Goal: Information Seeking & Learning: Understand process/instructions

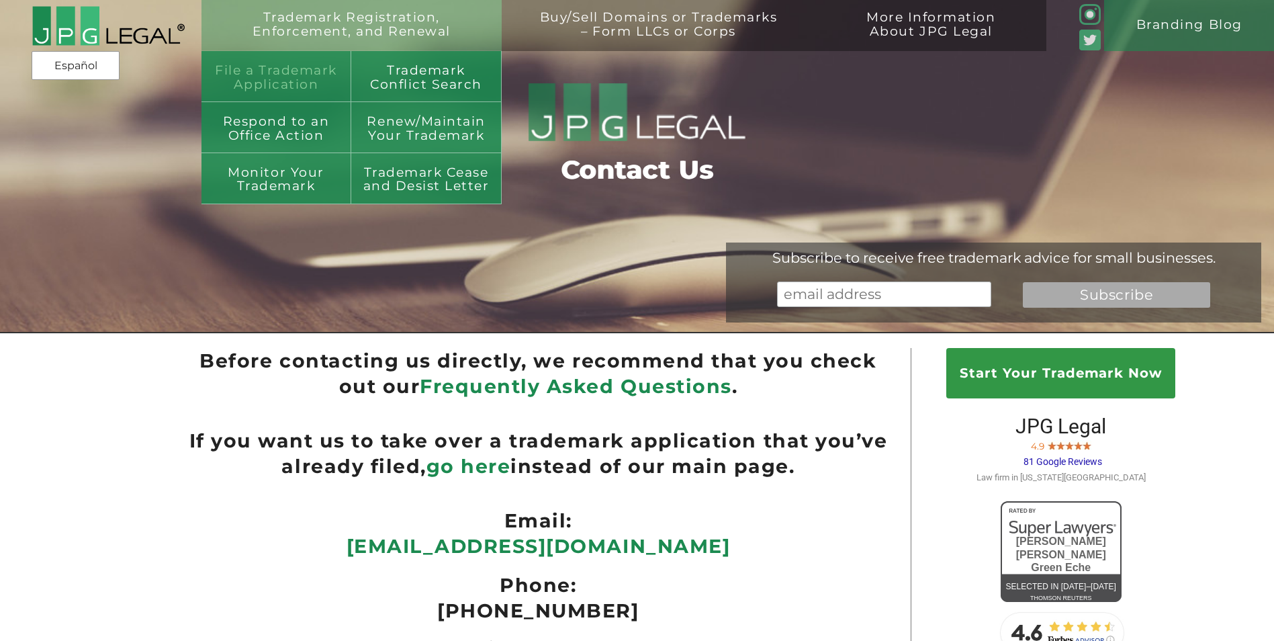
click at [276, 86] on link "File a Trademark Application" at bounding box center [276, 76] width 150 height 51
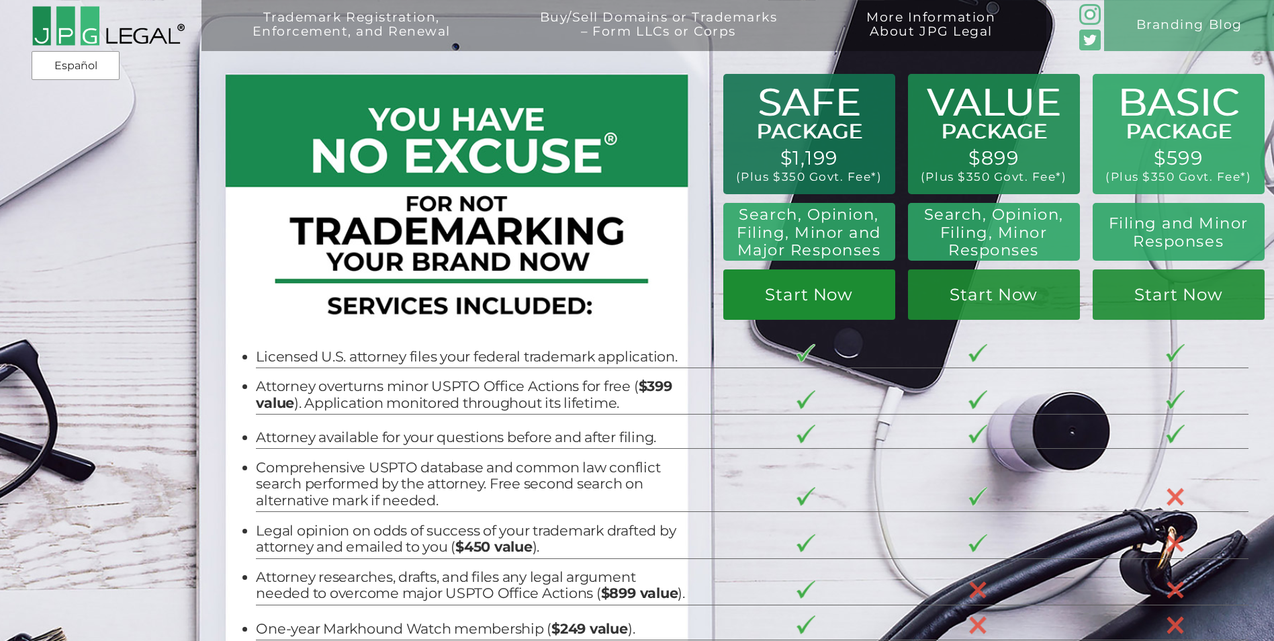
click at [804, 301] on link "Start Now" at bounding box center [809, 294] width 172 height 50
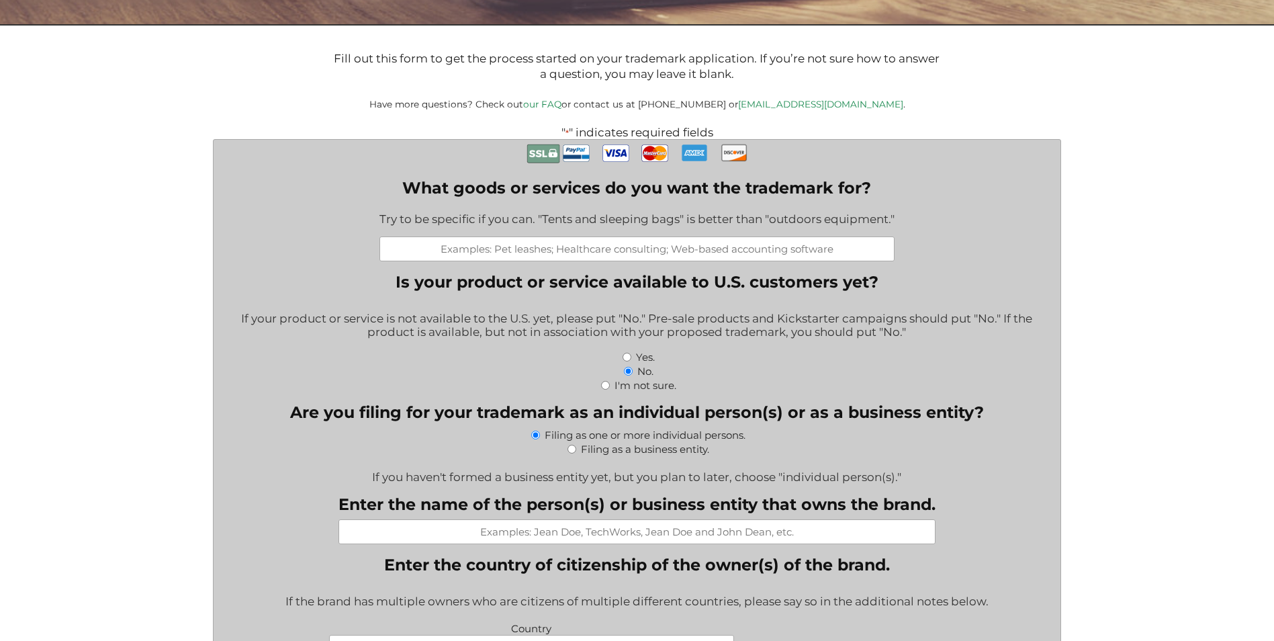
scroll to position [296, 0]
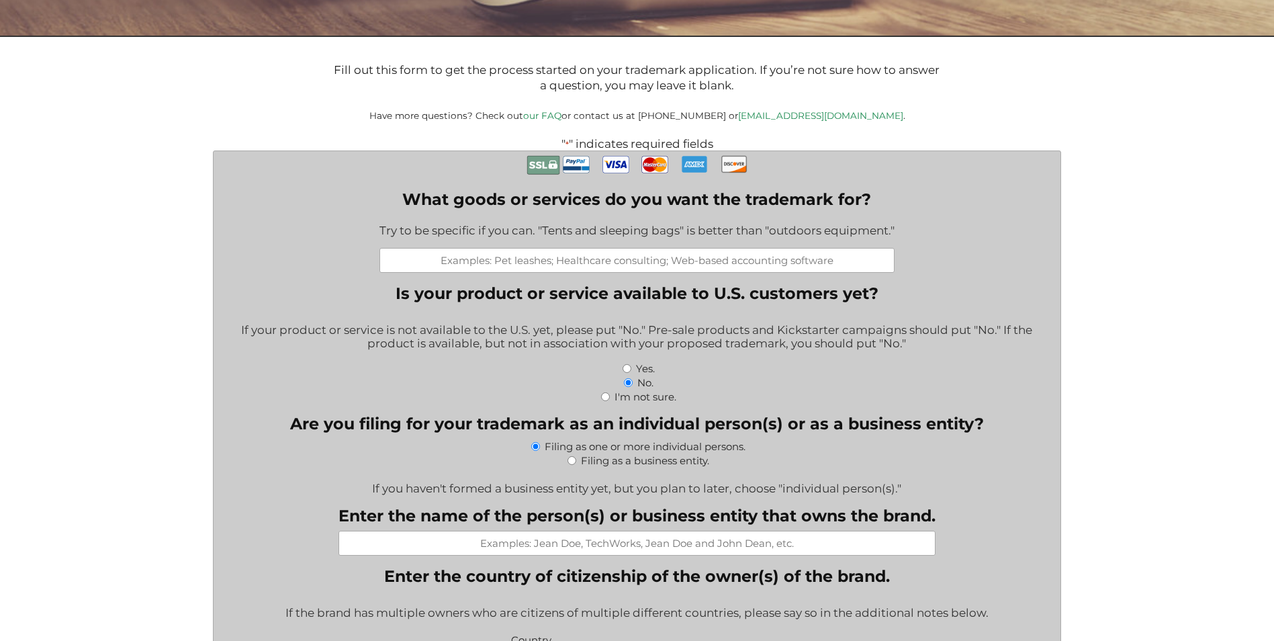
click at [561, 113] on link "our FAQ" at bounding box center [542, 115] width 38 height 11
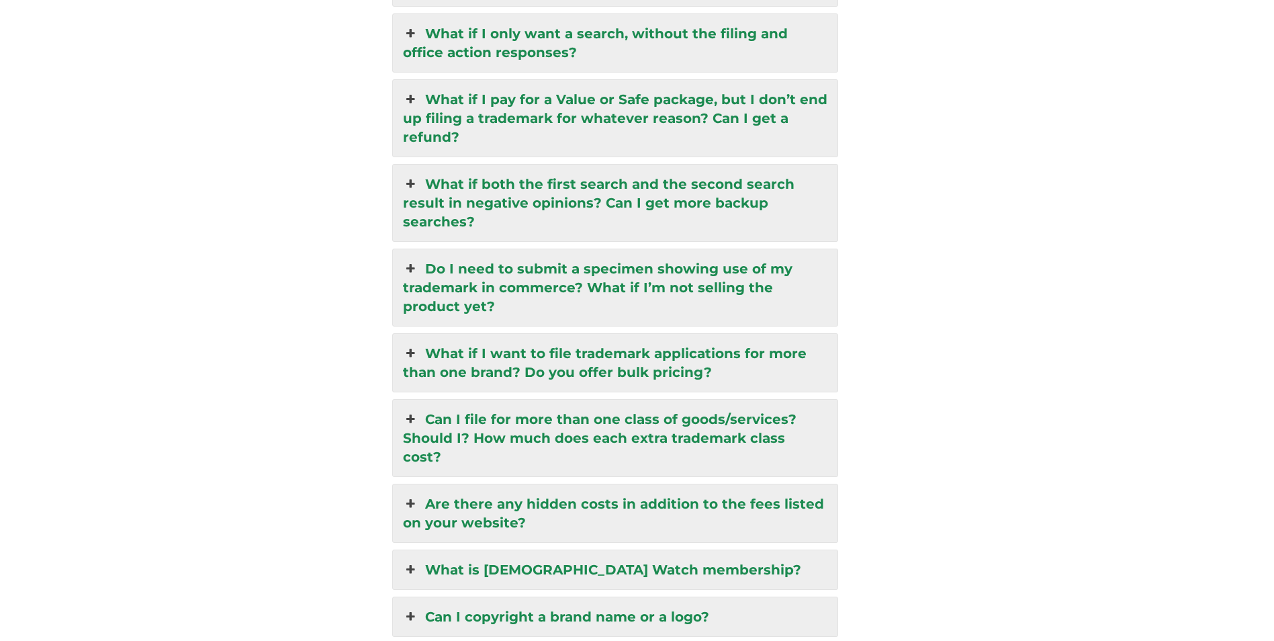
scroll to position [3240, 0]
click at [594, 410] on link "Can I file for more than one class of goods/services? Should I? How much does e…" at bounding box center [615, 436] width 445 height 77
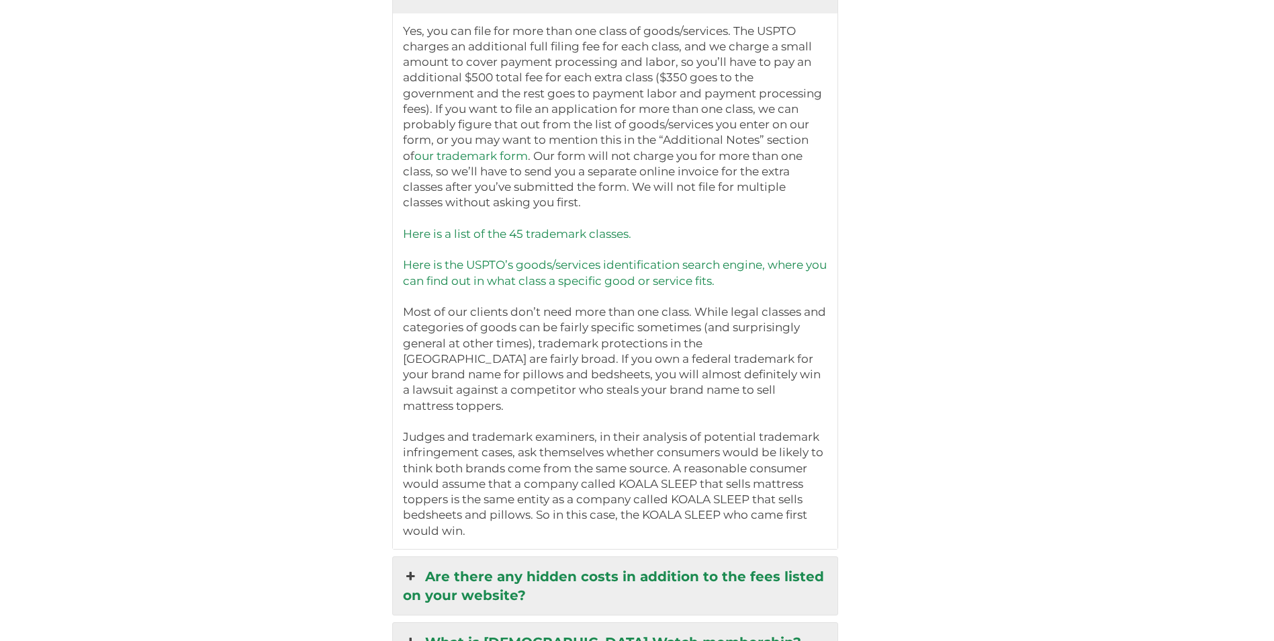
scroll to position [3534, 0]
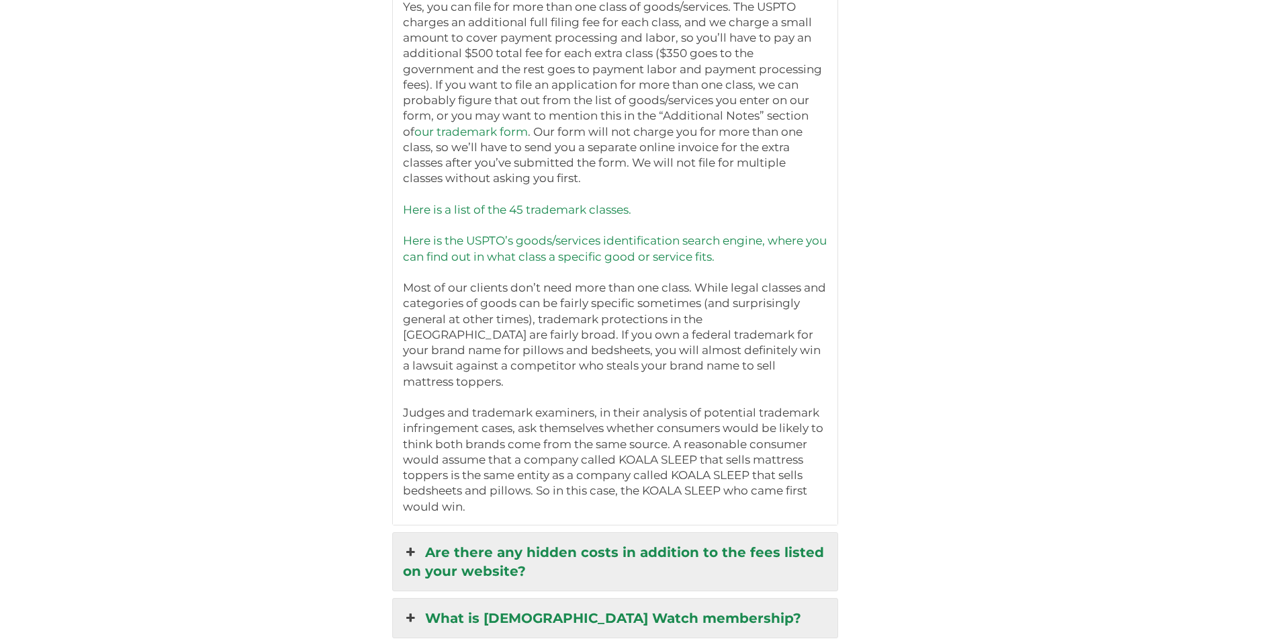
click at [655, 533] on link "Are there any hidden costs in addition to the fees listed on your website?" at bounding box center [615, 562] width 445 height 58
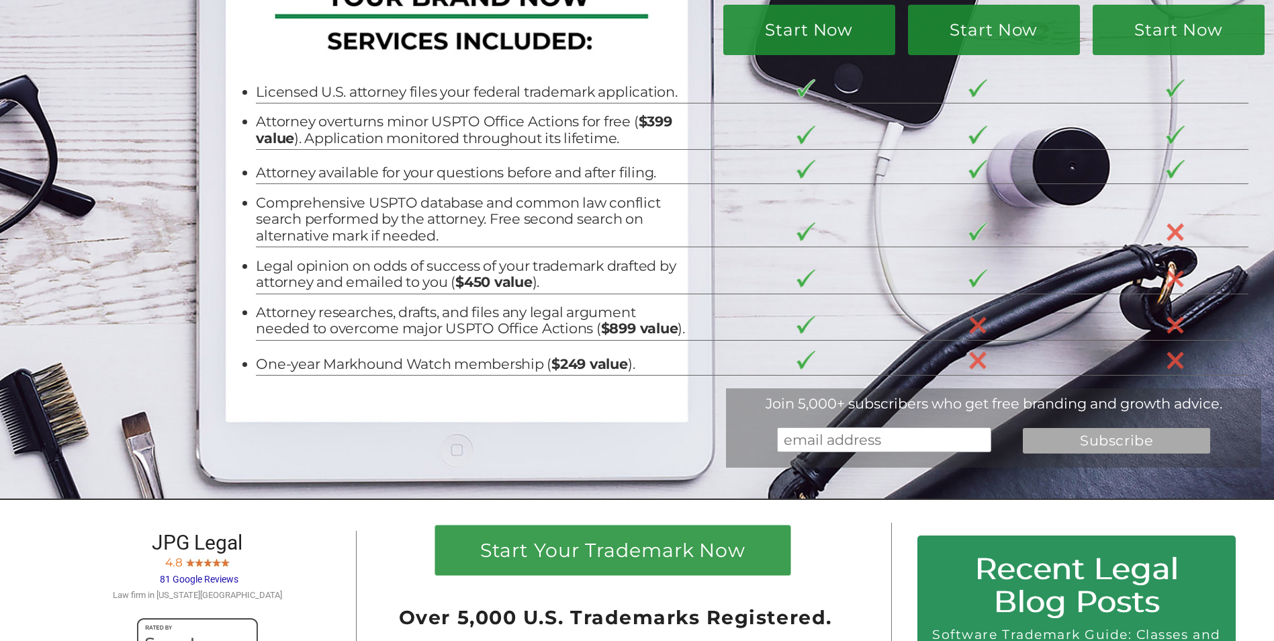
scroll to position [0, 0]
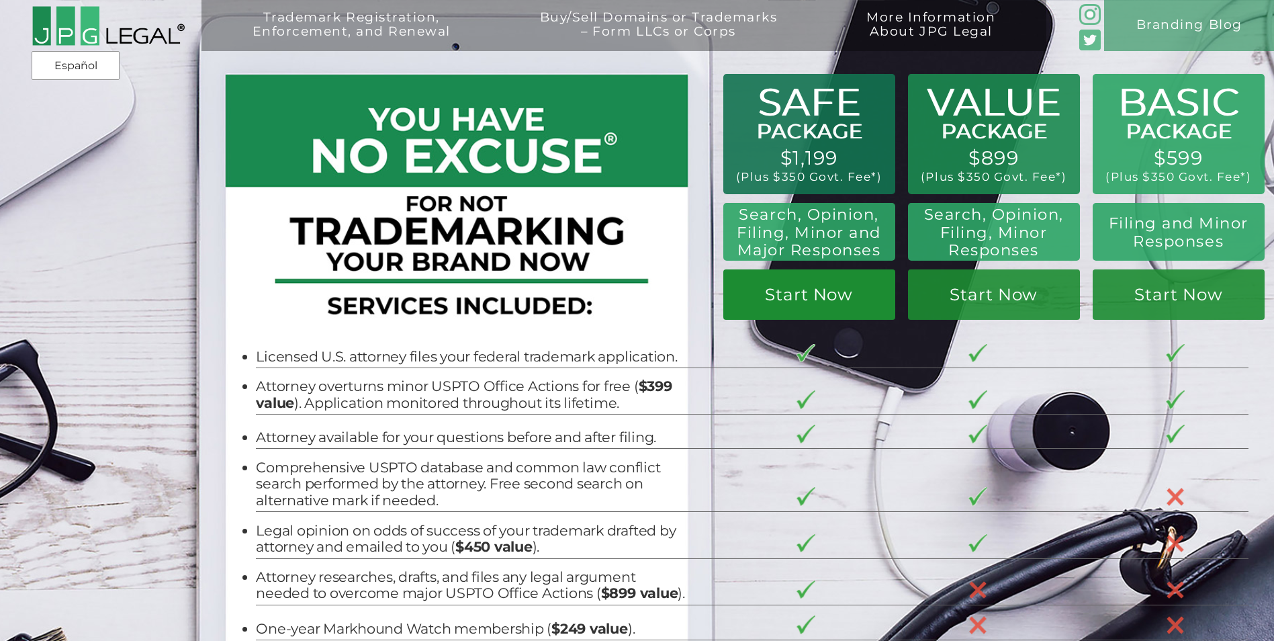
click at [804, 293] on link "Start Now" at bounding box center [809, 294] width 172 height 50
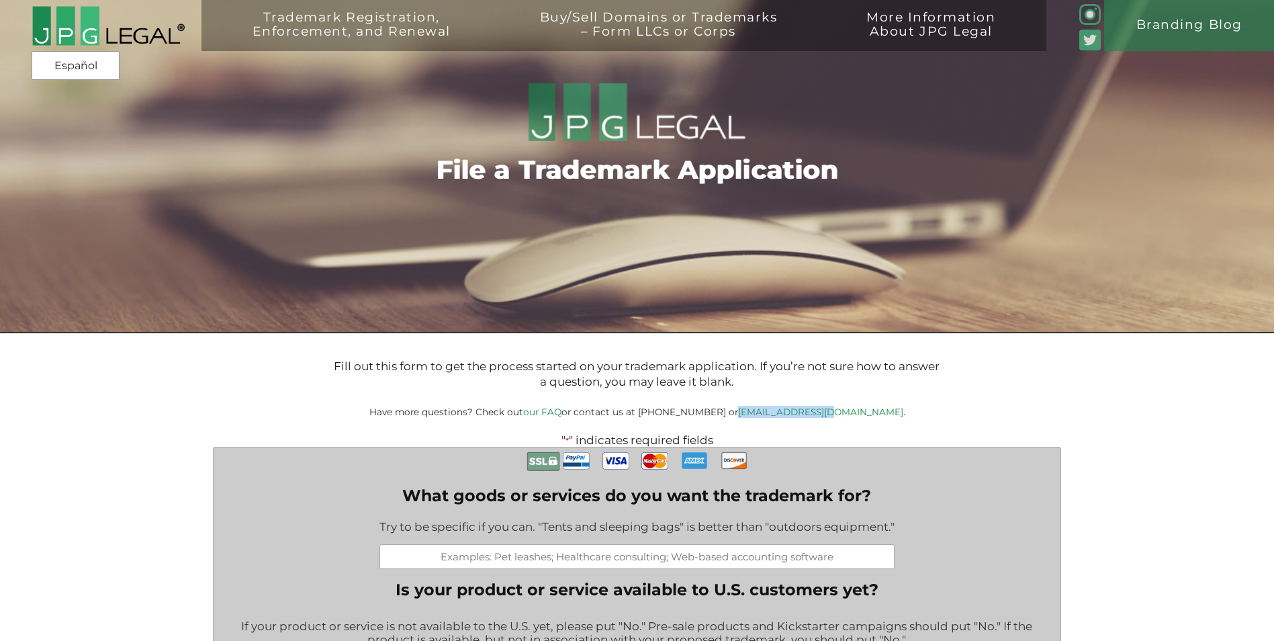
drag, startPoint x: 766, startPoint y: 413, endPoint x: 850, endPoint y: 419, distance: 84.8
click at [850, 417] on small "Have more questions? Check out our FAQ or contact us at (917) 268-7054 or info@…" at bounding box center [637, 411] width 536 height 11
drag, startPoint x: 850, startPoint y: 419, endPoint x: 838, endPoint y: 412, distance: 14.2
copy link "[EMAIL_ADDRESS][DOMAIN_NAME]"
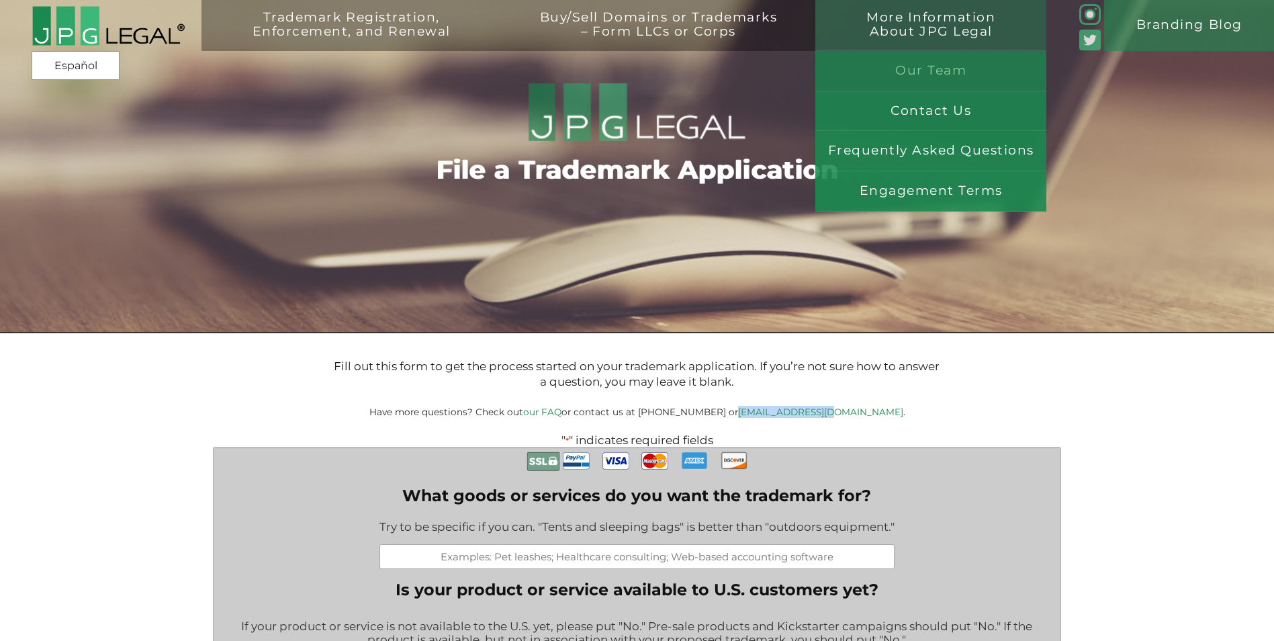
click at [929, 74] on link "Our Team" at bounding box center [930, 71] width 231 height 40
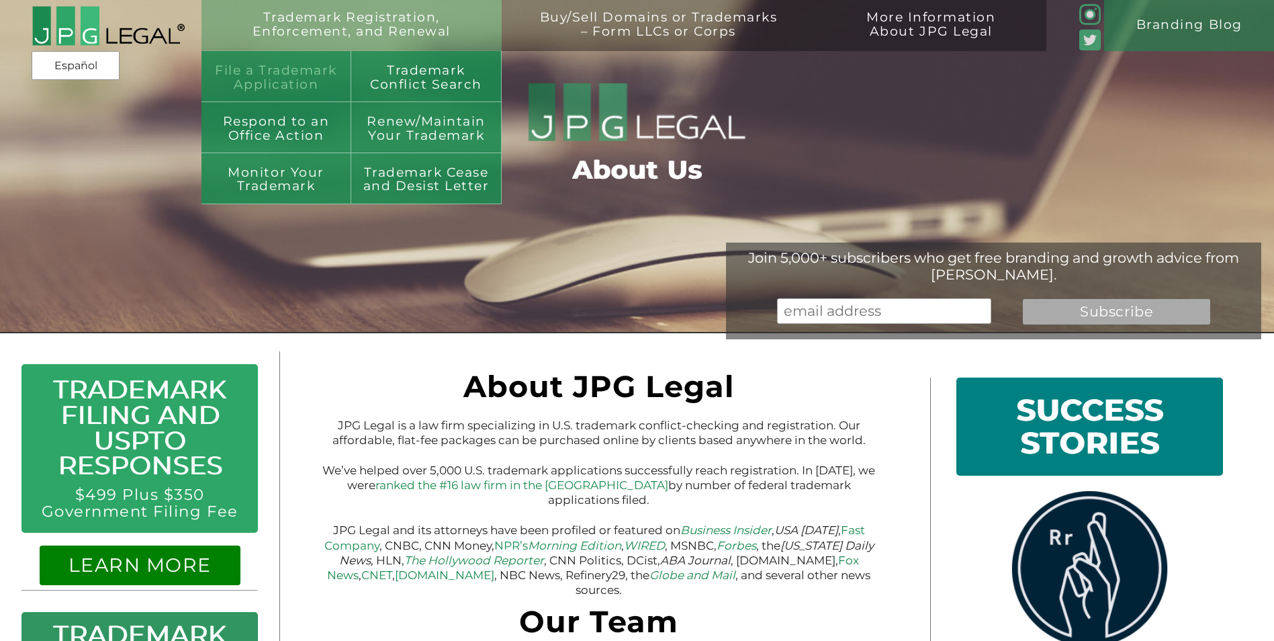
click at [299, 66] on link "File a Trademark Application" at bounding box center [276, 76] width 150 height 51
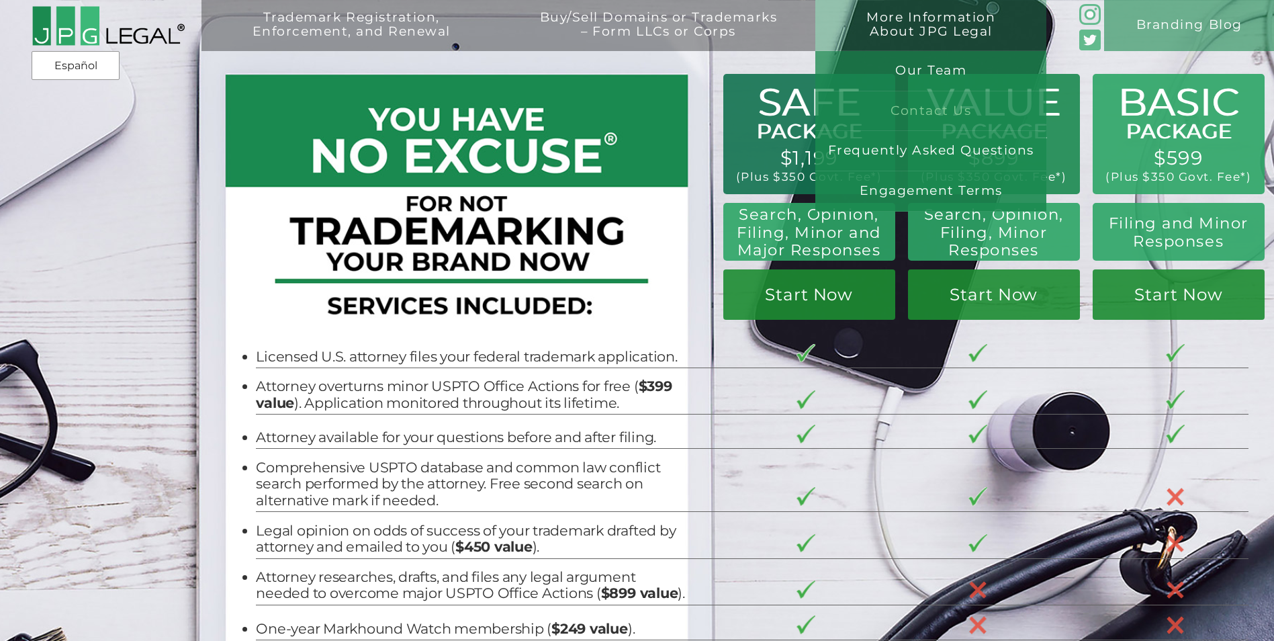
click at [934, 107] on link "Contact Us" at bounding box center [930, 111] width 231 height 40
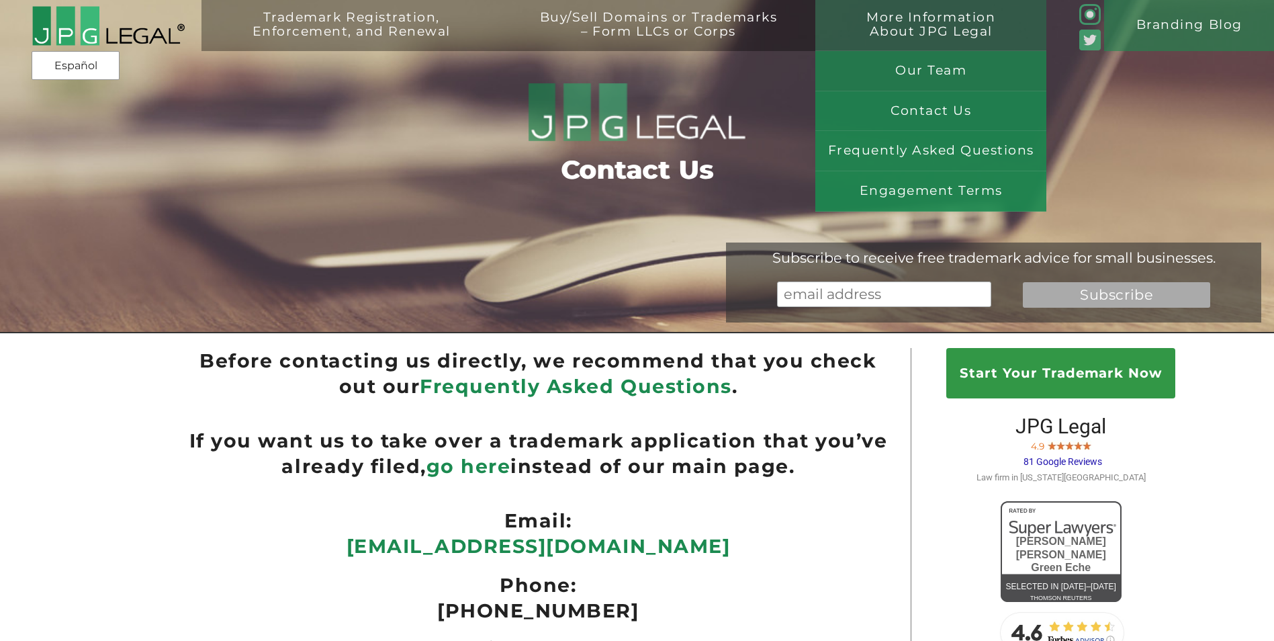
click at [893, 6] on div "More Information About JPG Legal" at bounding box center [930, 25] width 231 height 51
click at [915, 80] on link "Our Team" at bounding box center [930, 71] width 231 height 40
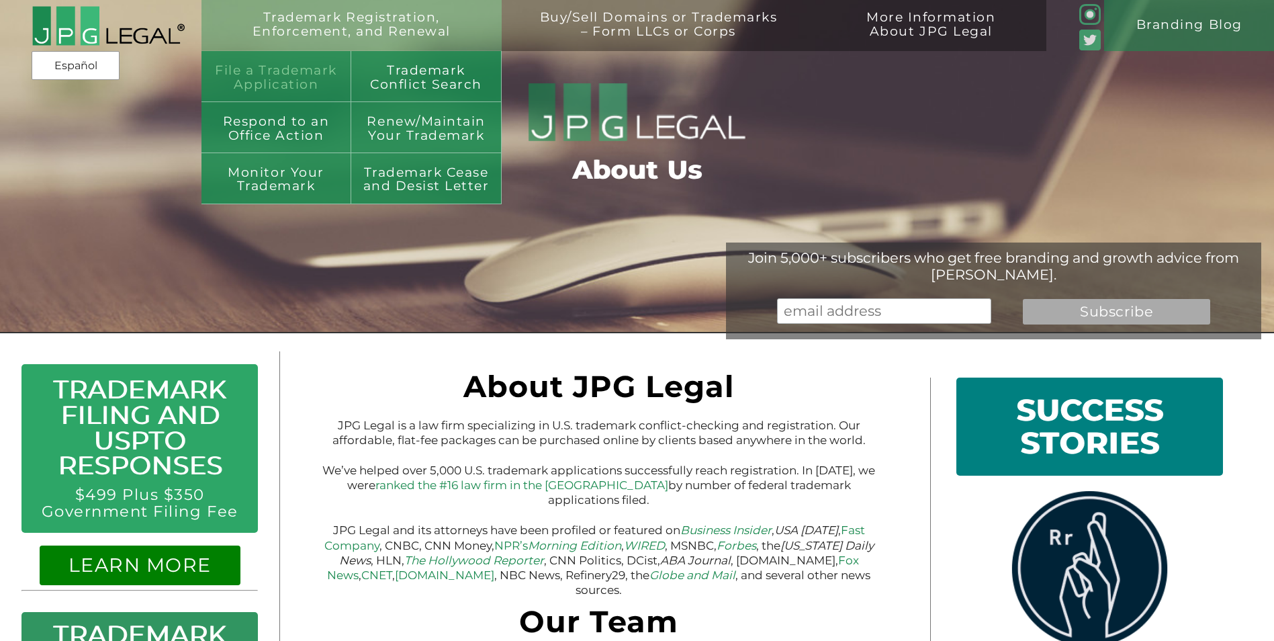
click at [294, 78] on link "File a Trademark Application" at bounding box center [276, 76] width 150 height 51
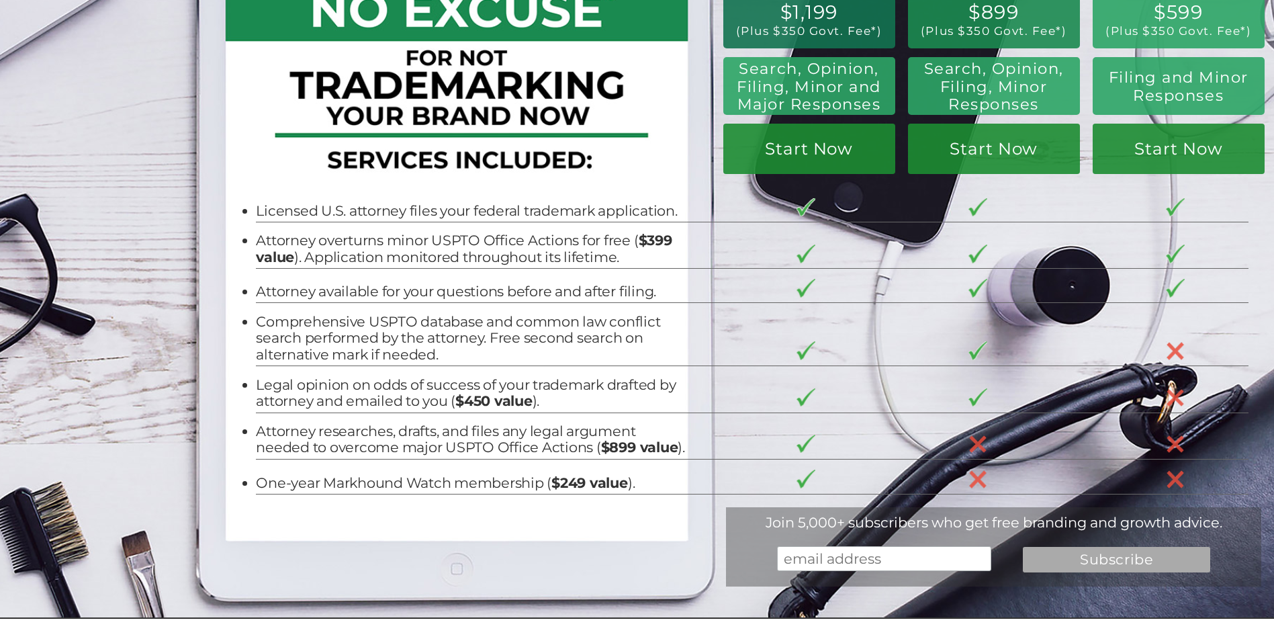
scroll to position [134, 0]
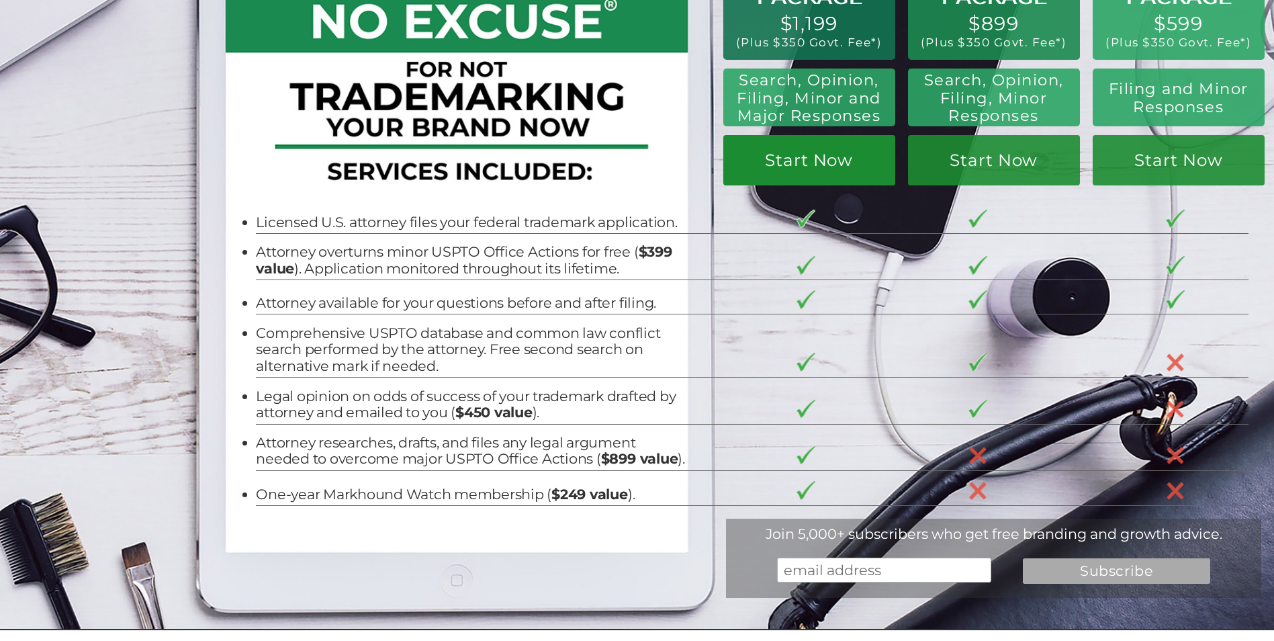
click at [803, 154] on link "Start Now" at bounding box center [809, 160] width 172 height 50
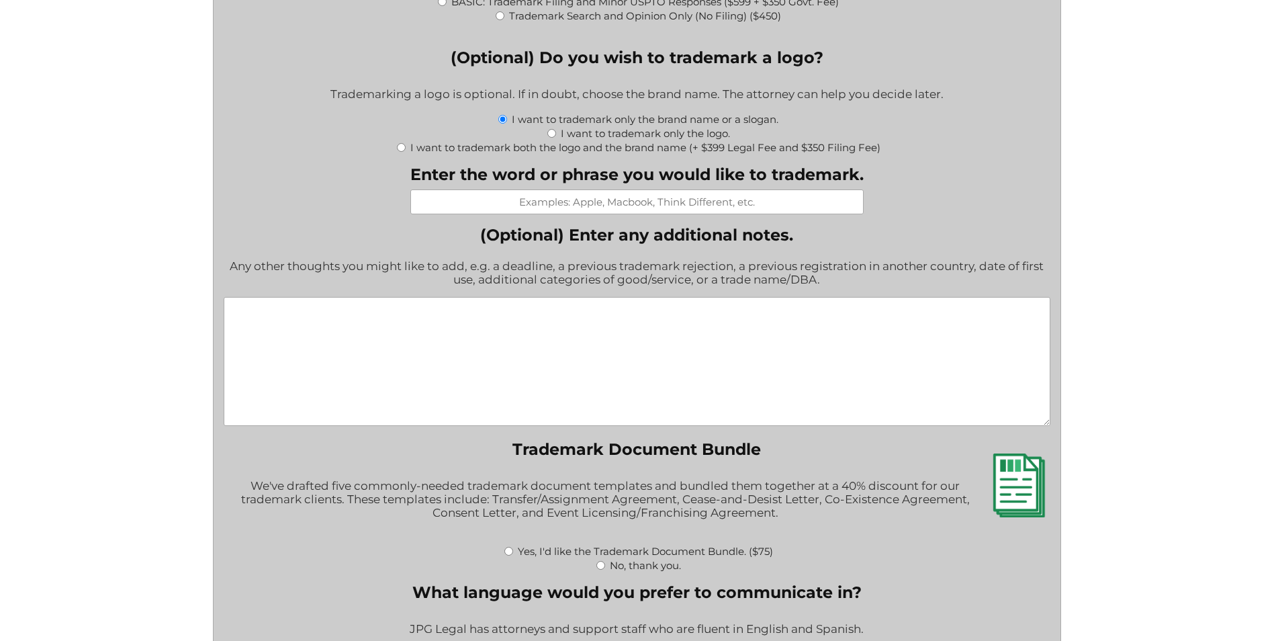
scroll to position [1478, 0]
